Goal: Check status

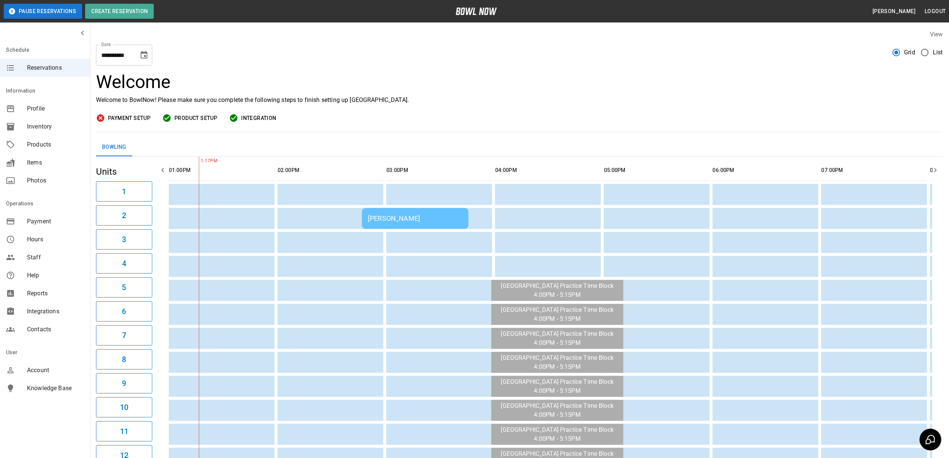
click at [396, 218] on div "[PERSON_NAME]" at bounding box center [415, 219] width 95 height 8
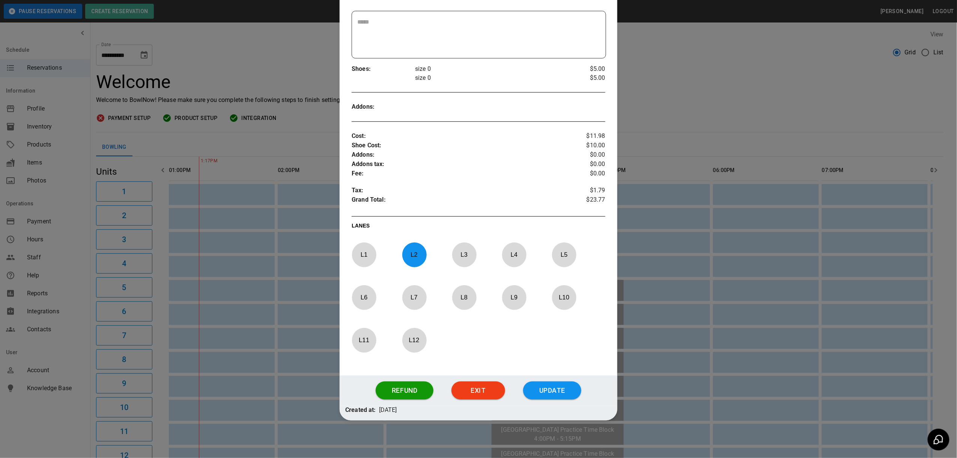
scroll to position [131, 0]
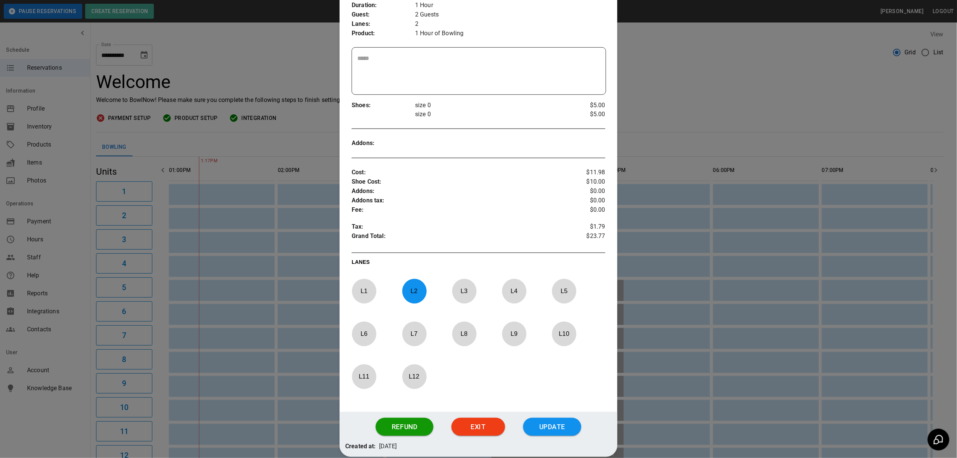
click at [774, 126] on div at bounding box center [478, 229] width 957 height 458
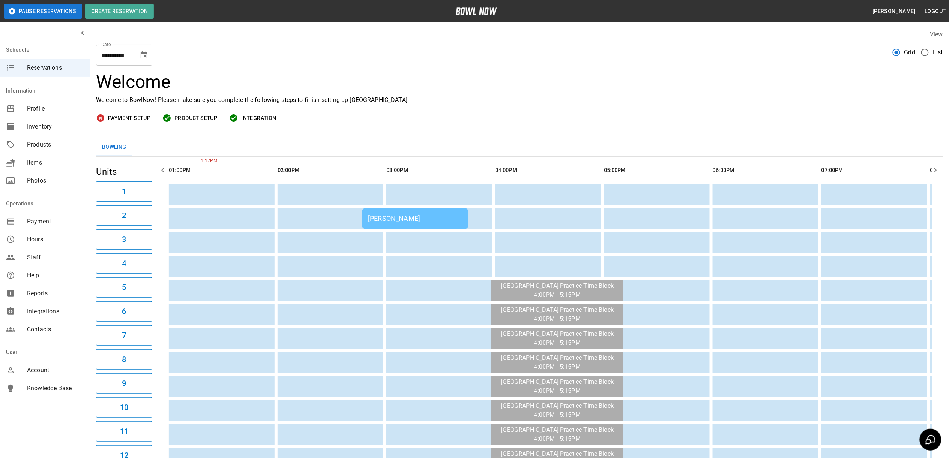
click at [391, 221] on div "[PERSON_NAME]" at bounding box center [415, 219] width 95 height 8
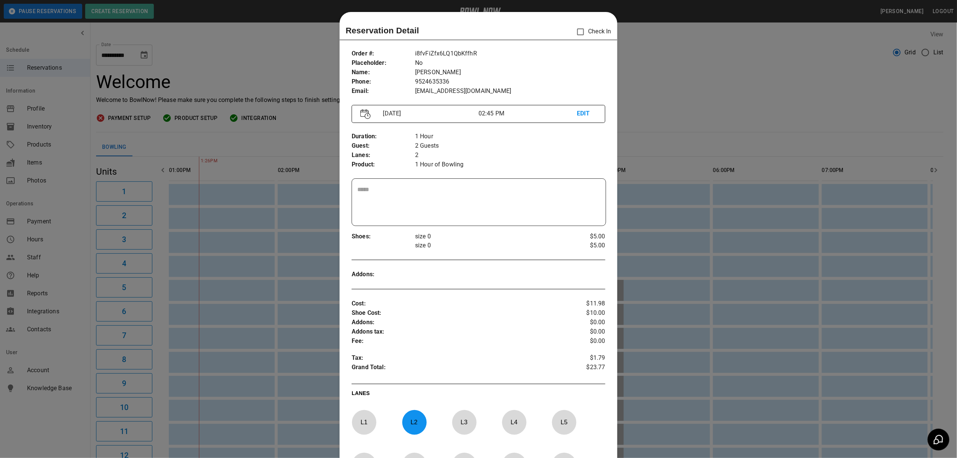
scroll to position [12, 0]
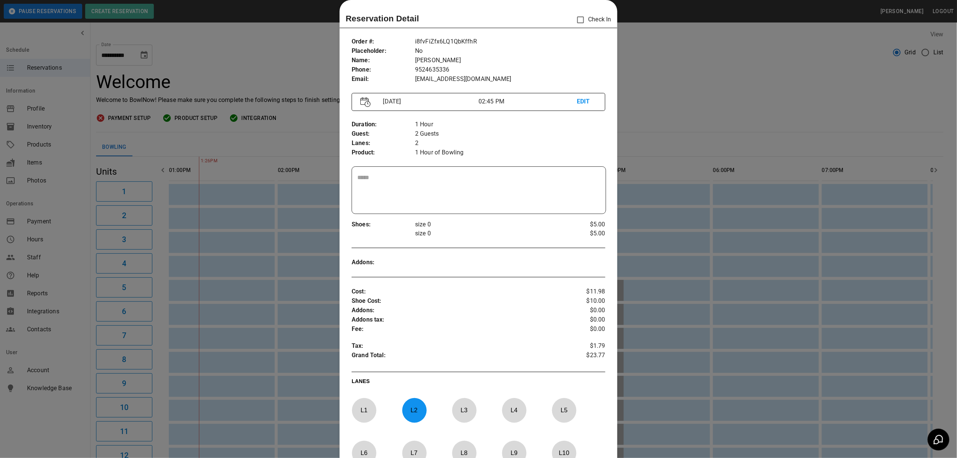
click at [719, 75] on div at bounding box center [478, 229] width 957 height 458
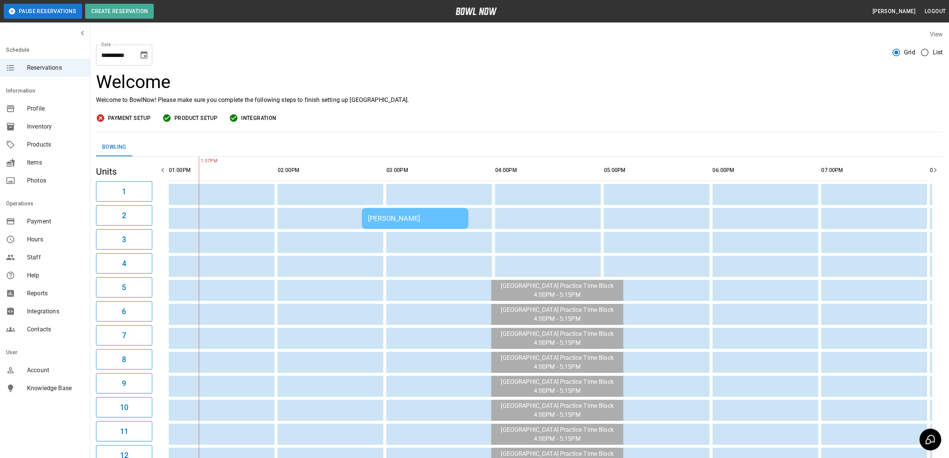
click at [455, 213] on td "[PERSON_NAME]" at bounding box center [415, 218] width 107 height 21
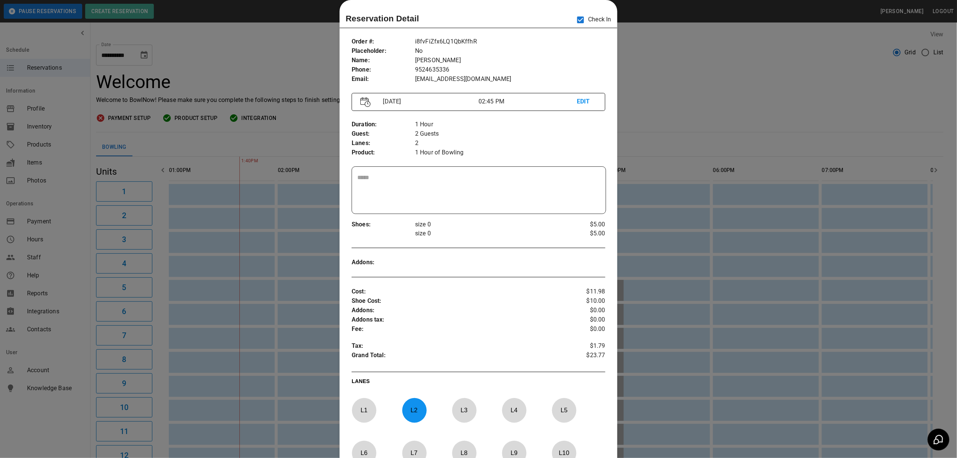
click at [734, 85] on div at bounding box center [478, 229] width 957 height 458
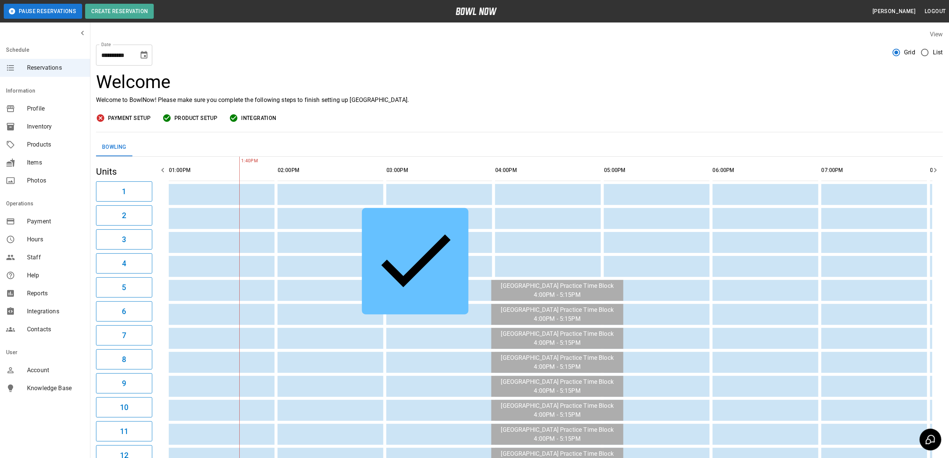
click at [404, 221] on div "[PERSON_NAME]" at bounding box center [415, 261] width 95 height 95
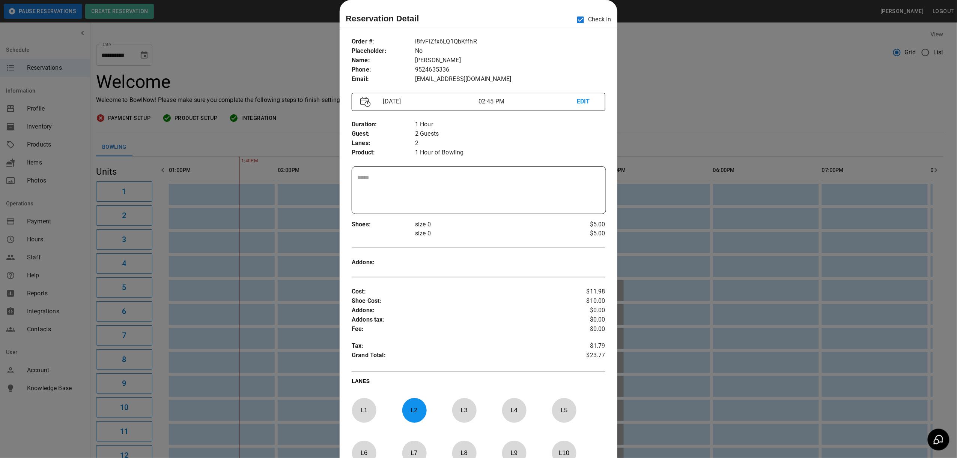
click at [733, 123] on div at bounding box center [478, 229] width 957 height 458
